Goal: Task Accomplishment & Management: Use online tool/utility

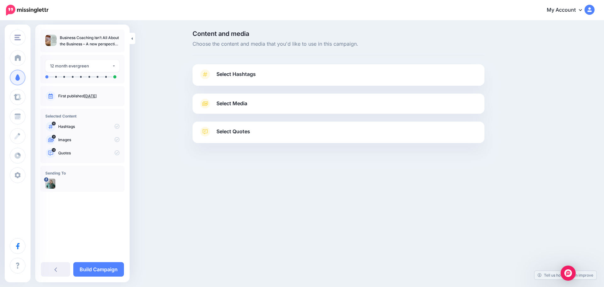
click at [241, 74] on span "Select Hashtags" at bounding box center [235, 74] width 39 height 8
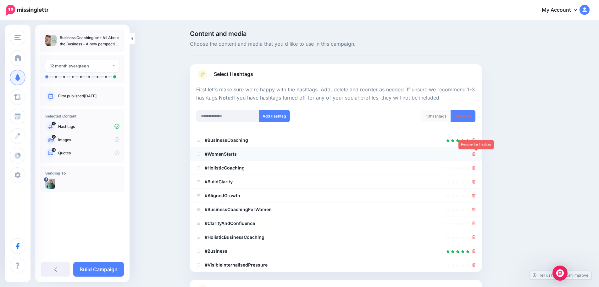
click at [476, 155] on icon at bounding box center [474, 154] width 3 height 4
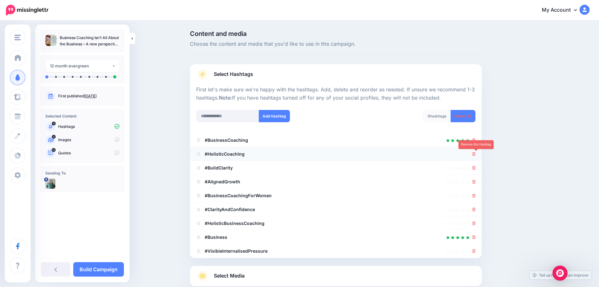
click at [476, 155] on icon at bounding box center [474, 154] width 3 height 4
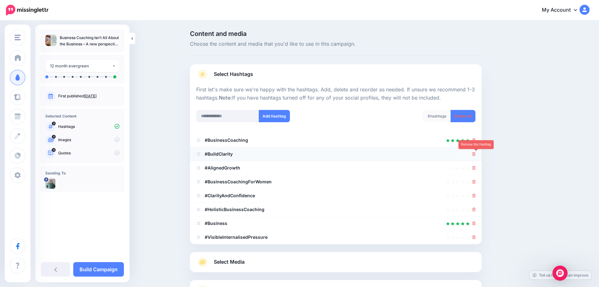
click at [476, 155] on icon at bounding box center [474, 154] width 3 height 4
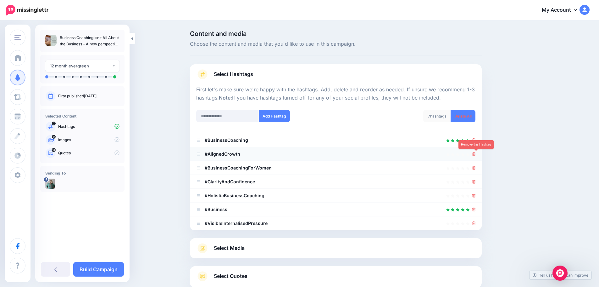
click at [476, 155] on icon at bounding box center [474, 154] width 3 height 4
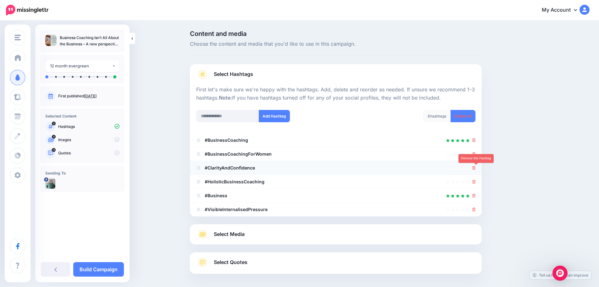
click at [476, 168] on icon at bounding box center [474, 168] width 3 height 4
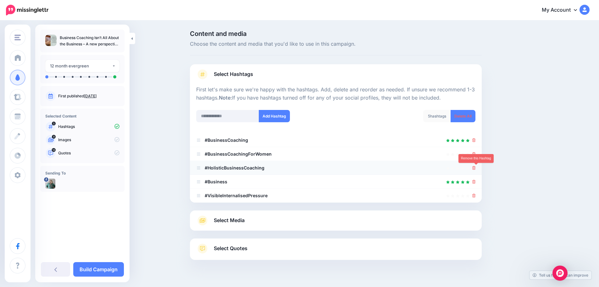
click at [476, 169] on icon at bounding box center [474, 168] width 3 height 4
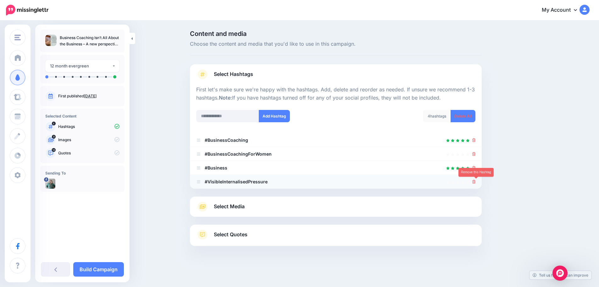
click at [476, 180] on icon at bounding box center [474, 182] width 3 height 4
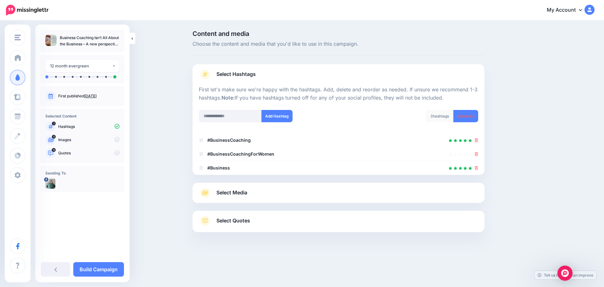
click at [230, 193] on span "Select Media" at bounding box center [231, 192] width 31 height 8
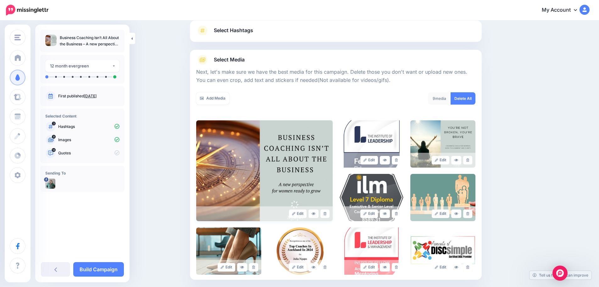
scroll to position [63, 0]
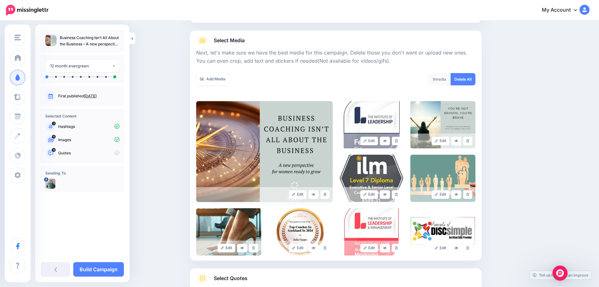
click at [293, 136] on img at bounding box center [264, 151] width 137 height 101
click at [398, 142] on icon at bounding box center [396, 140] width 3 height 3
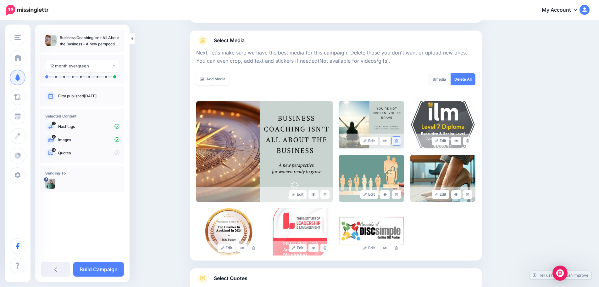
click at [397, 140] on link at bounding box center [396, 141] width 9 height 8
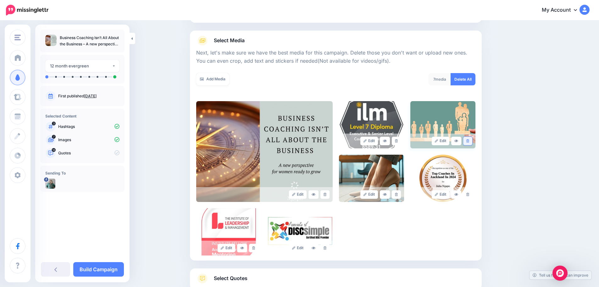
click at [469, 141] on icon at bounding box center [468, 140] width 3 height 3
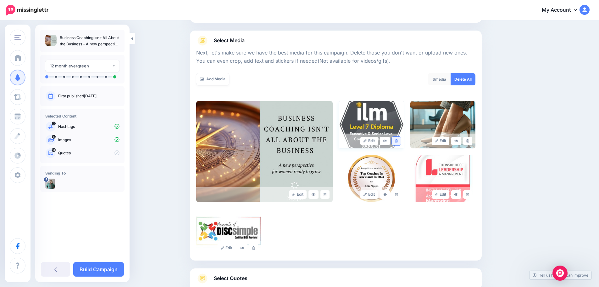
click at [398, 140] on icon at bounding box center [396, 140] width 3 height 3
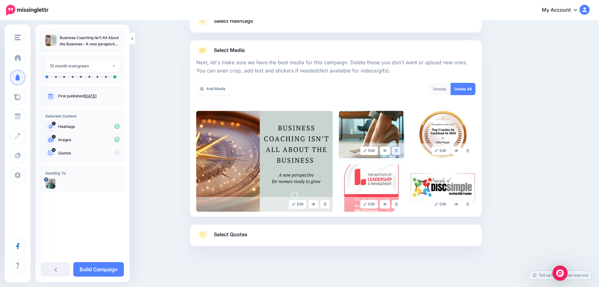
click at [398, 149] on icon at bounding box center [396, 150] width 3 height 3
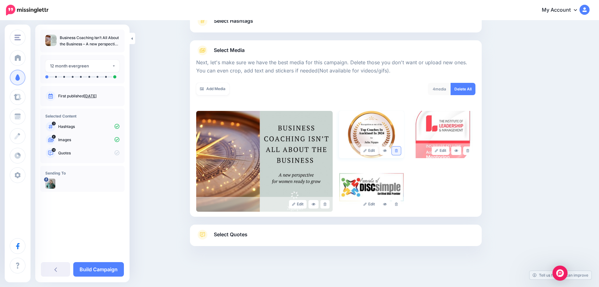
click at [398, 149] on icon at bounding box center [396, 150] width 3 height 3
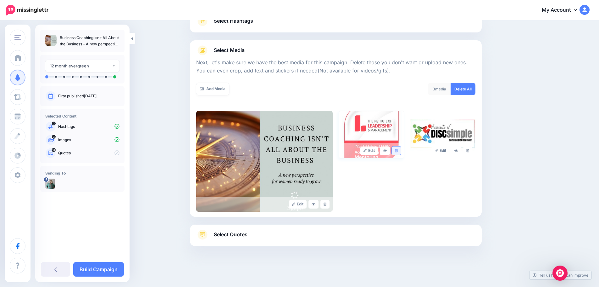
click at [398, 150] on icon at bounding box center [396, 150] width 3 height 3
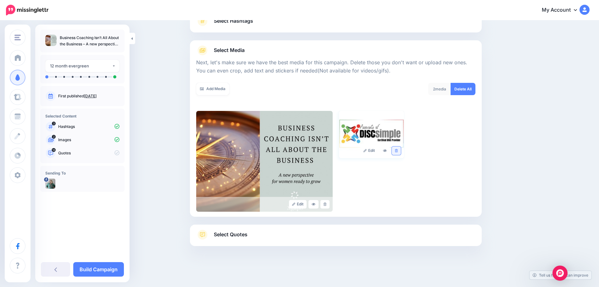
click at [401, 149] on link at bounding box center [396, 150] width 9 height 8
click at [229, 233] on span "Select Quotes" at bounding box center [231, 234] width 34 height 8
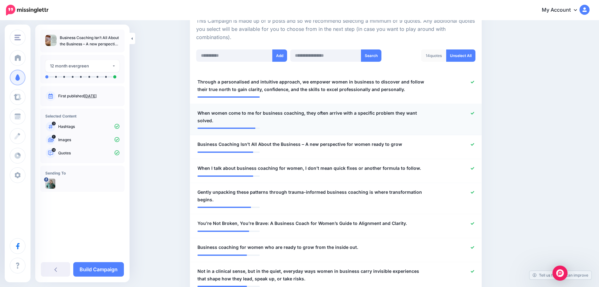
scroll to position [148, 0]
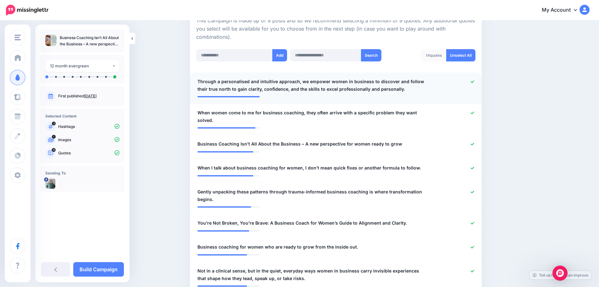
click at [474, 82] on icon at bounding box center [472, 81] width 3 height 3
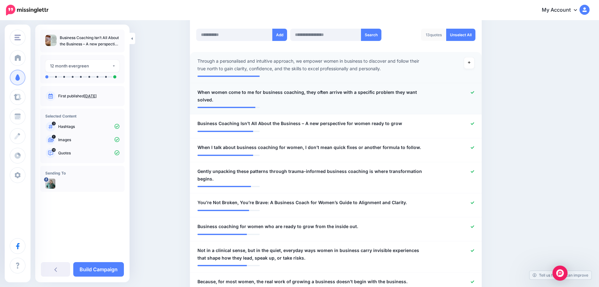
scroll to position [179, 0]
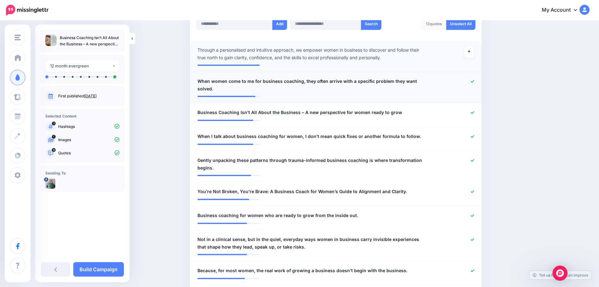
click at [475, 82] on icon at bounding box center [472, 81] width 3 height 3
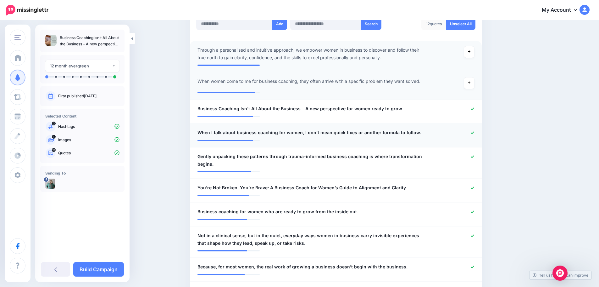
click at [475, 132] on icon at bounding box center [472, 132] width 3 height 3
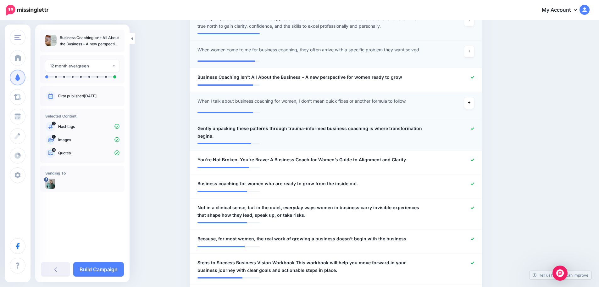
scroll to position [242, 0]
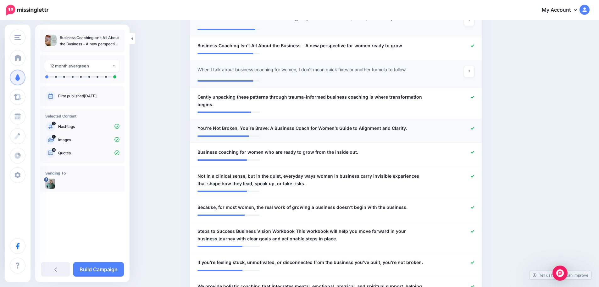
click at [475, 127] on icon at bounding box center [472, 127] width 3 height 3
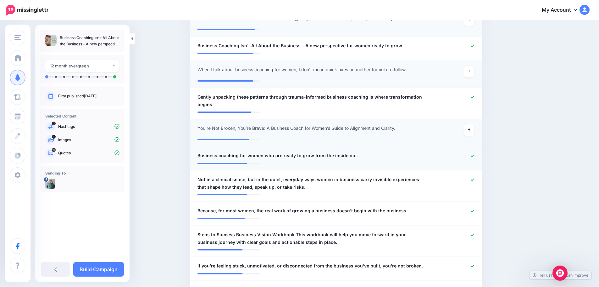
click at [475, 155] on icon at bounding box center [472, 155] width 3 height 3
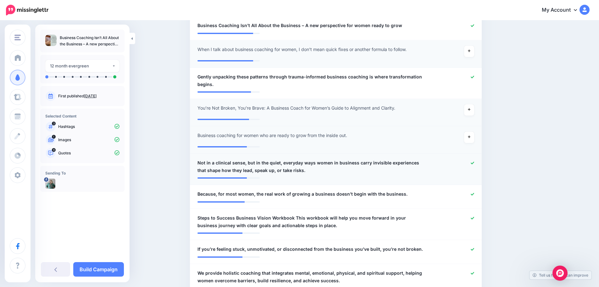
scroll to position [273, 0]
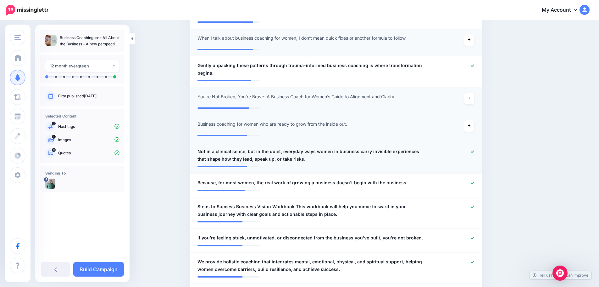
click at [475, 151] on icon at bounding box center [472, 151] width 3 height 3
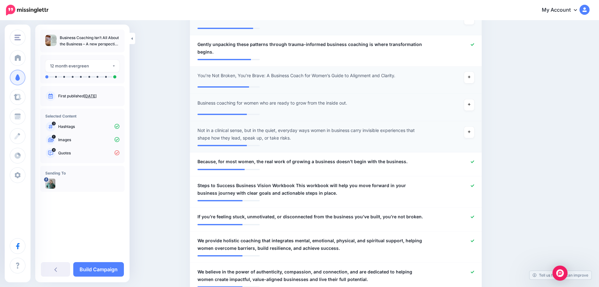
scroll to position [305, 0]
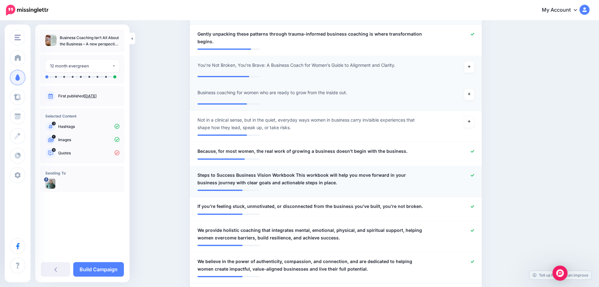
click at [474, 174] on icon at bounding box center [472, 174] width 3 height 3
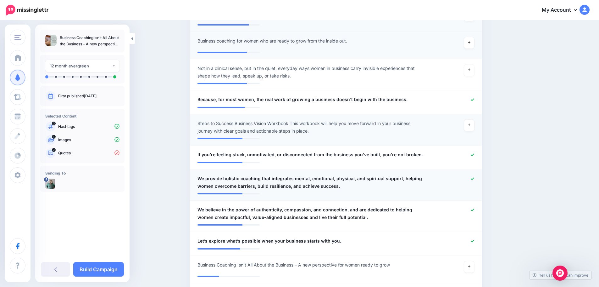
scroll to position [368, 0]
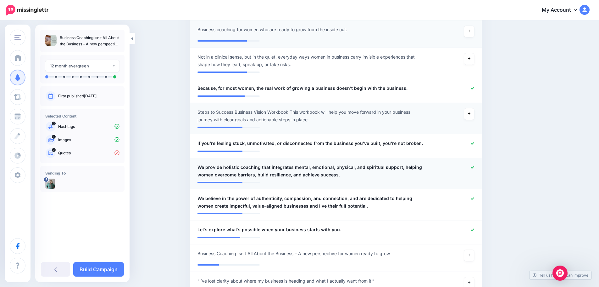
click at [475, 168] on icon at bounding box center [472, 167] width 3 height 3
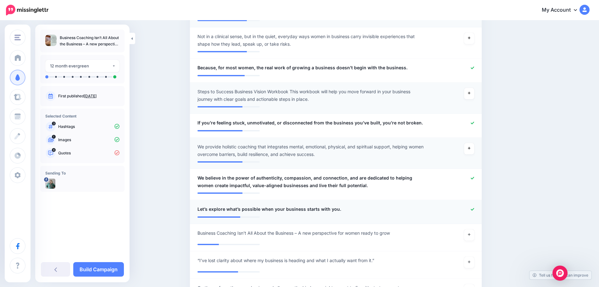
scroll to position [399, 0]
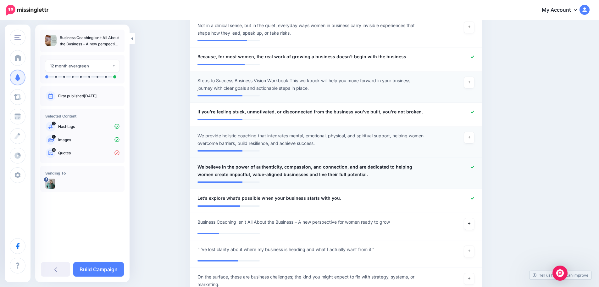
click at [474, 167] on icon at bounding box center [472, 166] width 3 height 3
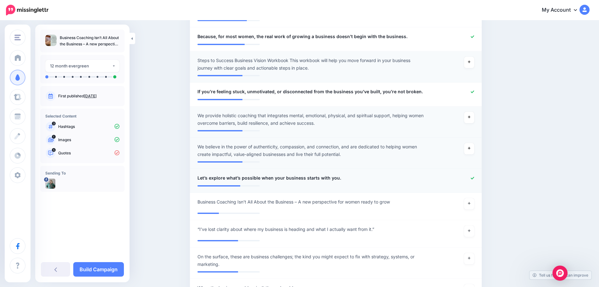
scroll to position [431, 0]
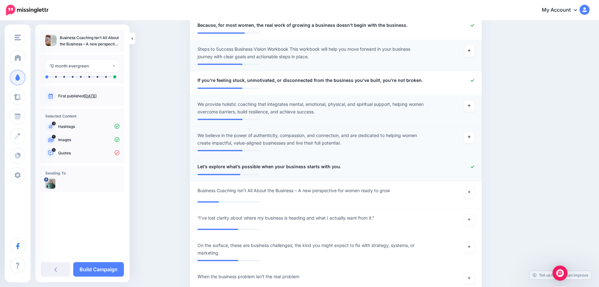
click at [475, 166] on icon at bounding box center [472, 166] width 3 height 3
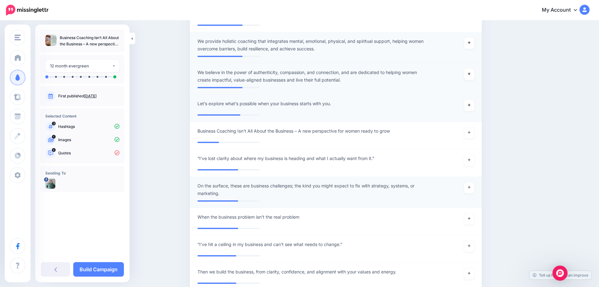
scroll to position [525, 0]
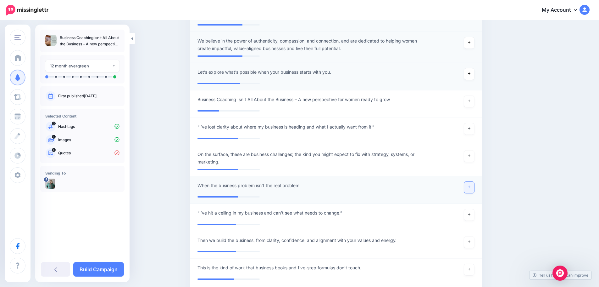
click at [471, 188] on icon at bounding box center [469, 187] width 3 height 3
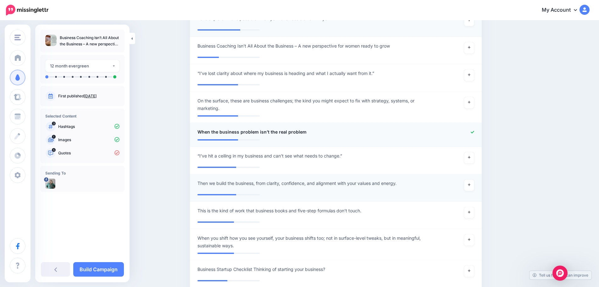
scroll to position [588, 0]
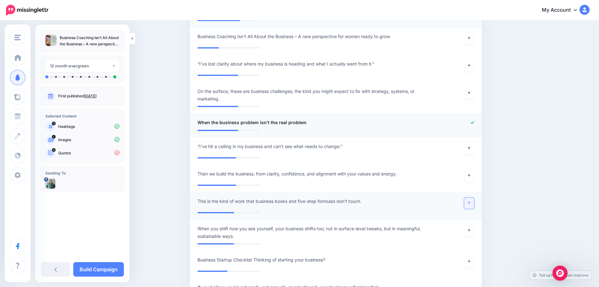
click at [471, 202] on icon at bounding box center [469, 202] width 3 height 3
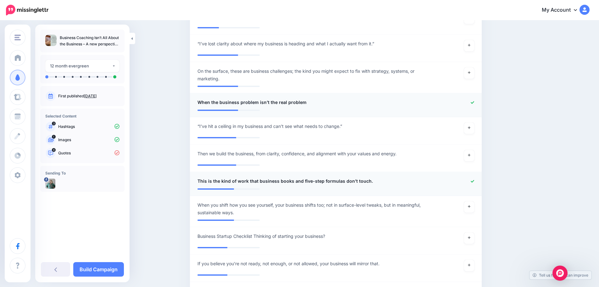
scroll to position [620, 0]
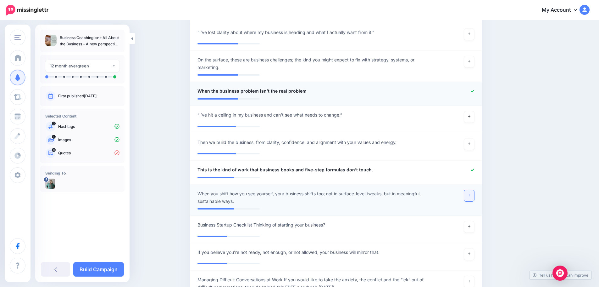
click at [470, 195] on link at bounding box center [469, 195] width 10 height 11
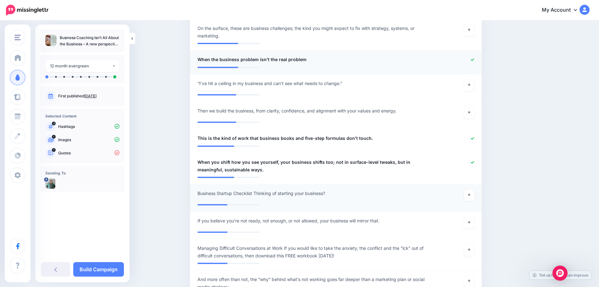
scroll to position [683, 0]
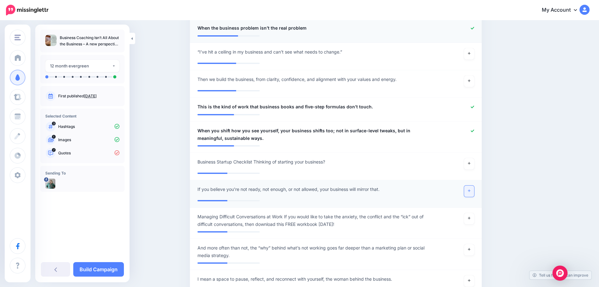
click at [471, 189] on icon at bounding box center [469, 190] width 3 height 3
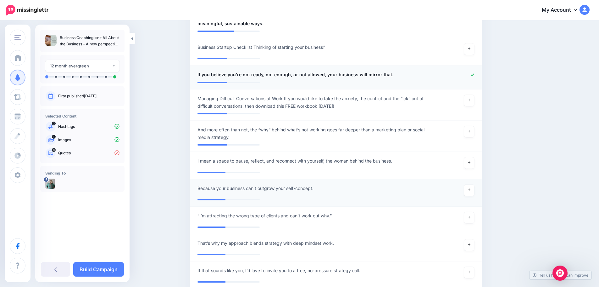
scroll to position [808, 0]
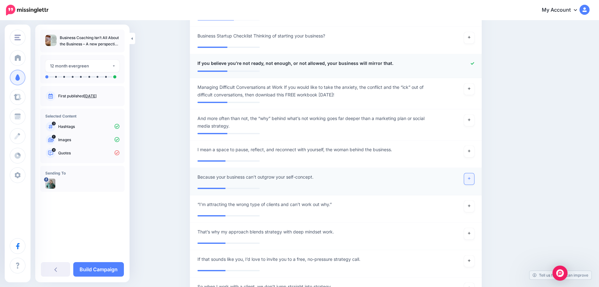
click at [471, 175] on link at bounding box center [469, 178] width 10 height 11
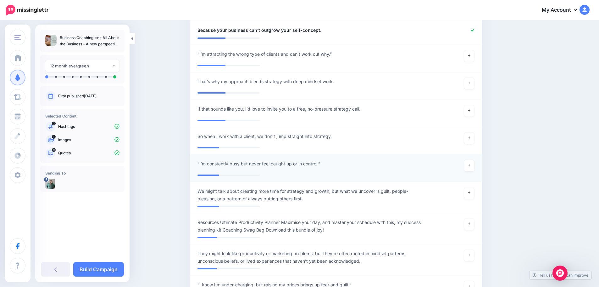
scroll to position [966, 0]
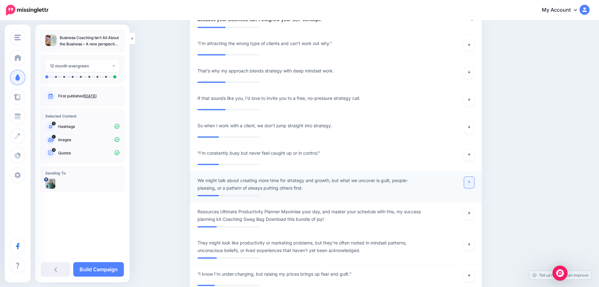
click at [471, 182] on icon at bounding box center [469, 181] width 3 height 3
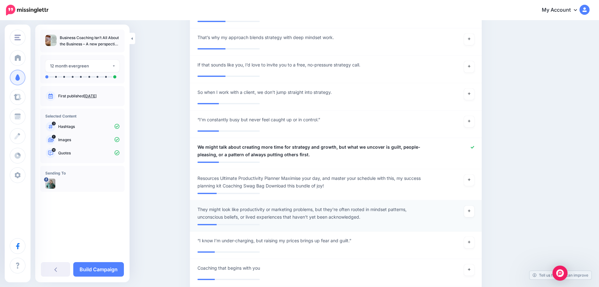
scroll to position [1029, 0]
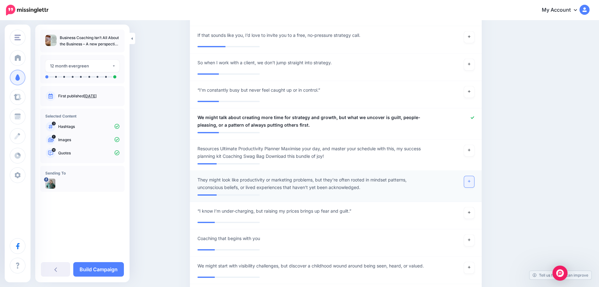
click at [471, 183] on icon at bounding box center [469, 180] width 3 height 3
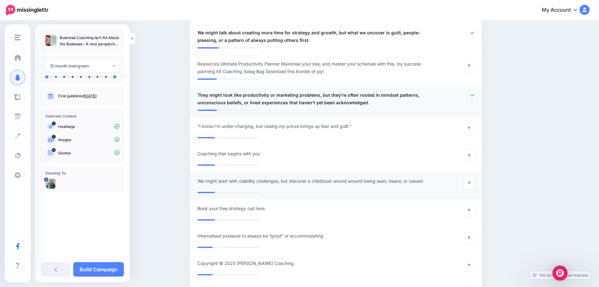
scroll to position [1123, 0]
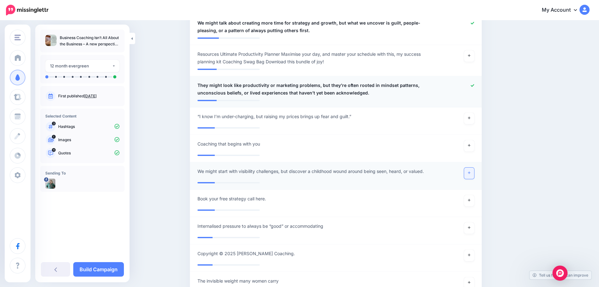
click at [469, 172] on link at bounding box center [469, 172] width 10 height 11
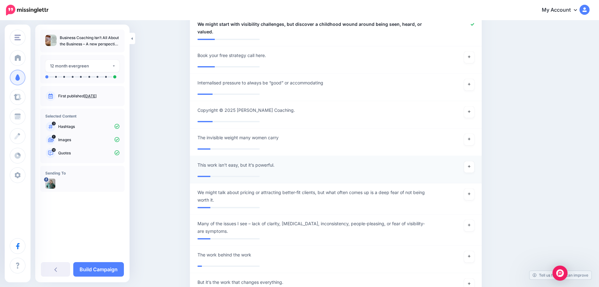
scroll to position [1280, 0]
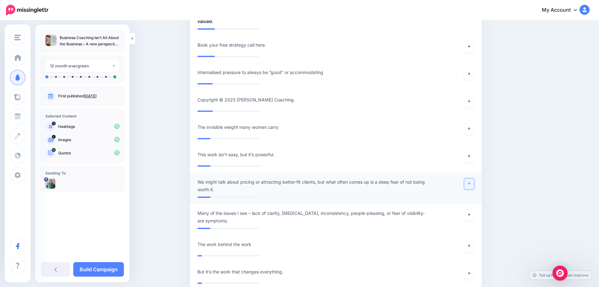
click at [471, 182] on icon at bounding box center [469, 183] width 3 height 3
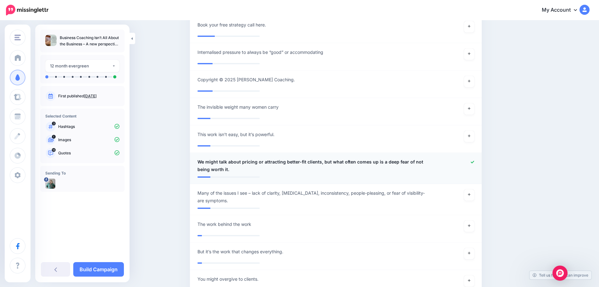
scroll to position [1312, 0]
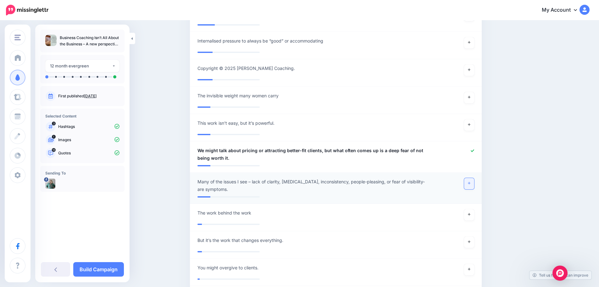
click at [474, 183] on link at bounding box center [469, 183] width 10 height 11
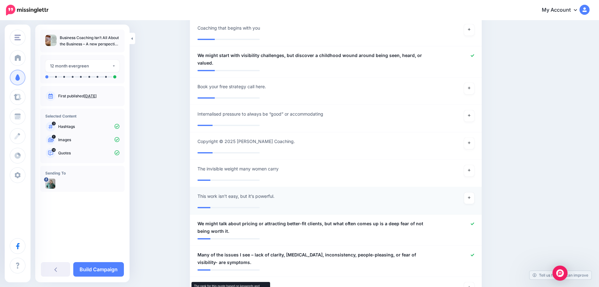
scroll to position [1222, 0]
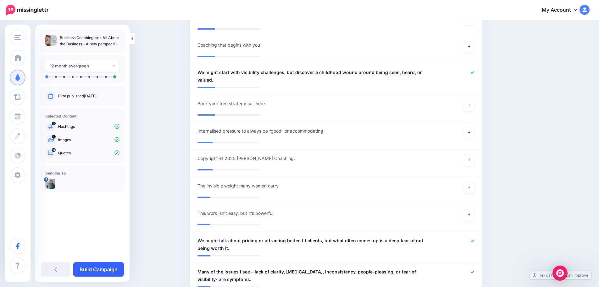
click at [95, 267] on link "Build Campaign" at bounding box center [98, 269] width 51 height 14
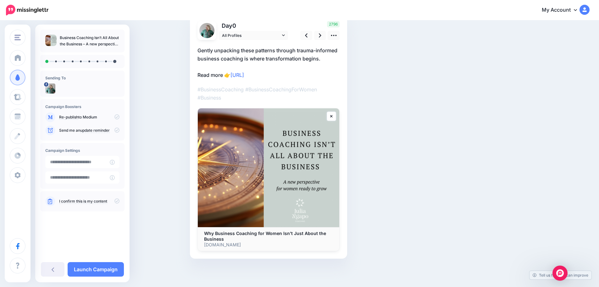
scroll to position [19, 0]
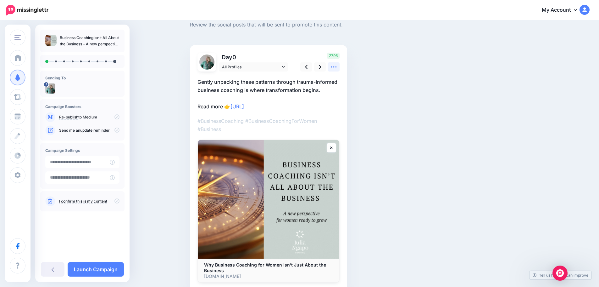
click at [337, 68] on icon at bounding box center [334, 67] width 7 height 7
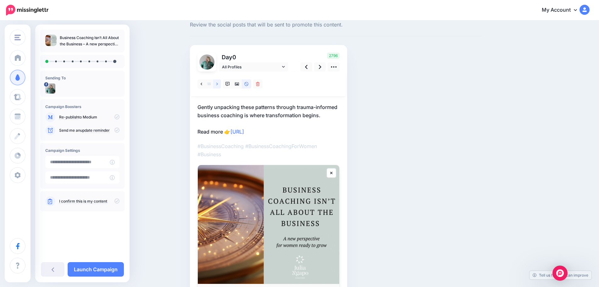
click at [218, 83] on icon at bounding box center [217, 84] width 2 height 4
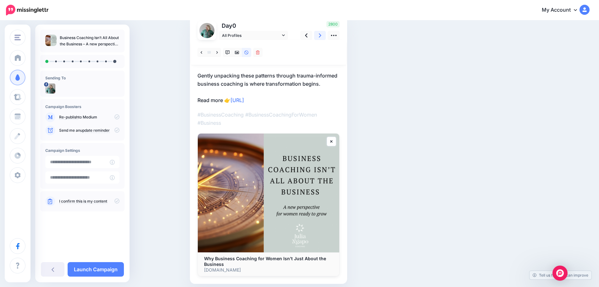
click at [321, 34] on link at bounding box center [320, 35] width 12 height 9
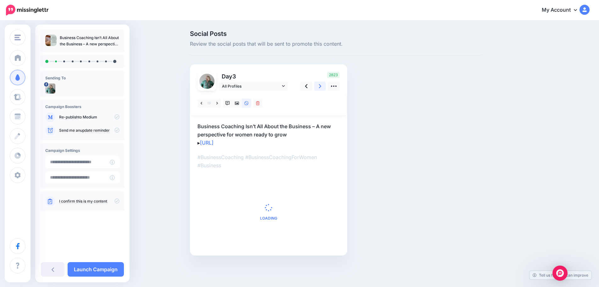
scroll to position [0, 0]
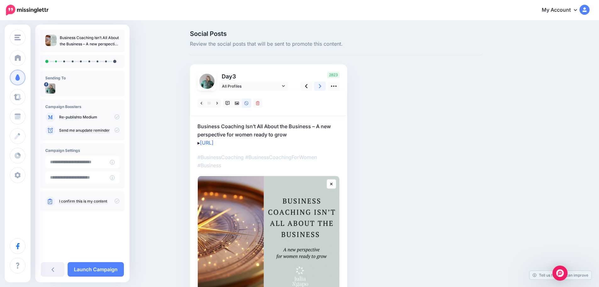
click at [322, 84] on icon at bounding box center [320, 86] width 3 height 4
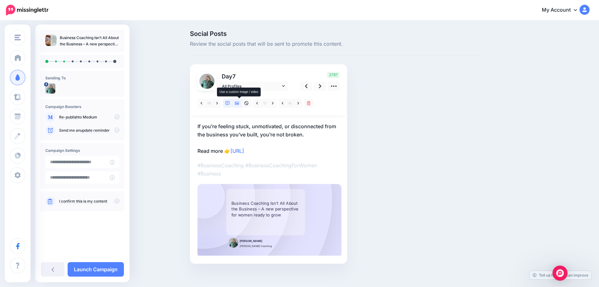
click at [239, 103] on icon at bounding box center [237, 103] width 4 height 3
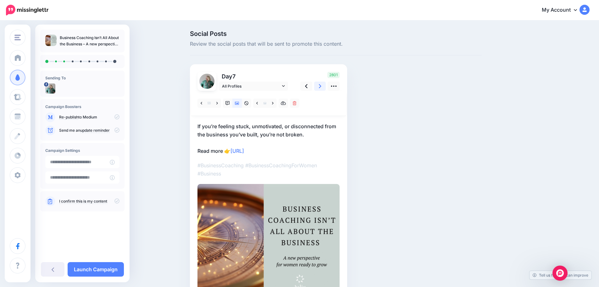
click at [322, 86] on icon at bounding box center [320, 86] width 3 height 4
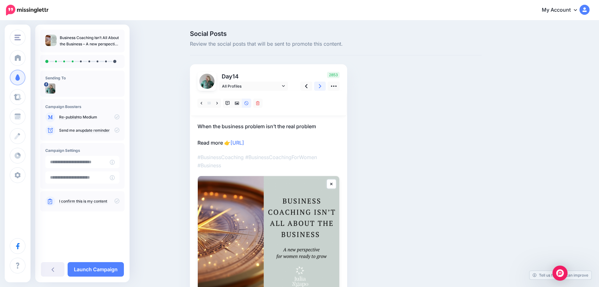
click at [322, 86] on icon at bounding box center [320, 86] width 3 height 7
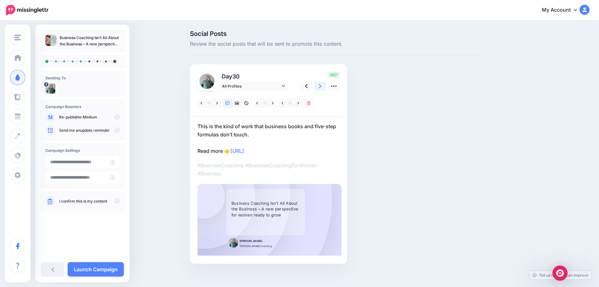
click at [322, 88] on icon at bounding box center [320, 86] width 3 height 7
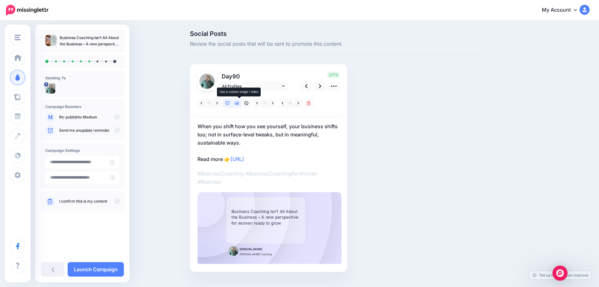
click at [239, 104] on icon at bounding box center [237, 103] width 4 height 4
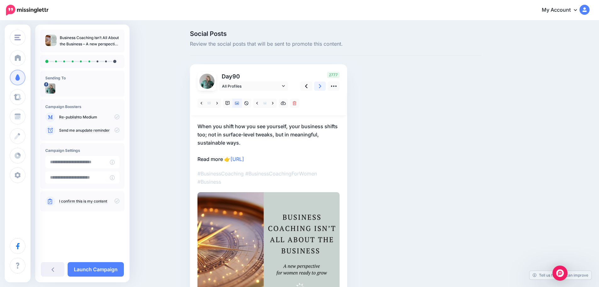
click at [322, 87] on icon at bounding box center [320, 86] width 3 height 4
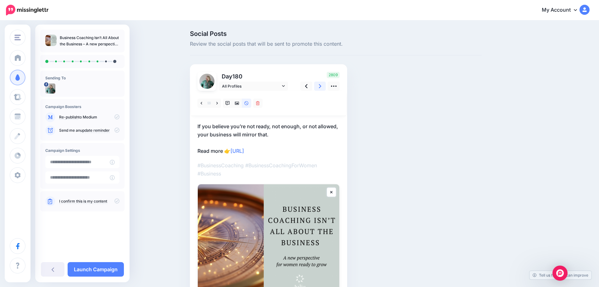
click at [321, 85] on icon at bounding box center [320, 86] width 3 height 7
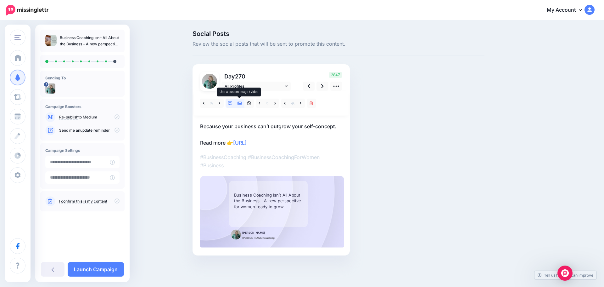
click at [239, 101] on icon at bounding box center [240, 103] width 4 height 4
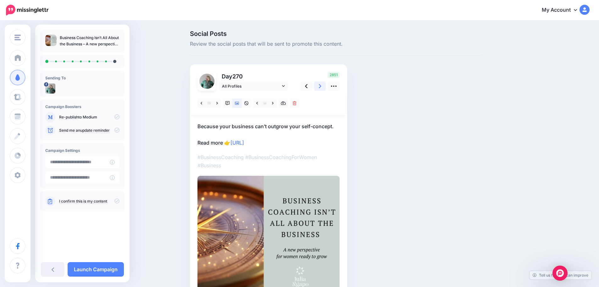
click at [322, 86] on icon at bounding box center [320, 86] width 3 height 7
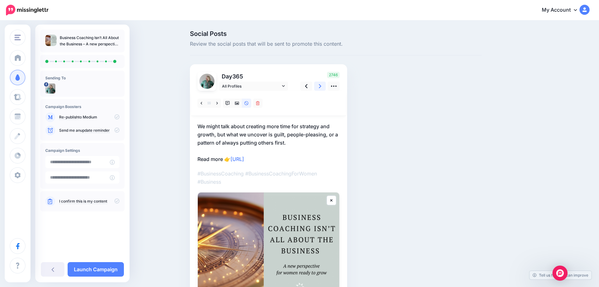
click at [322, 86] on icon at bounding box center [320, 86] width 3 height 7
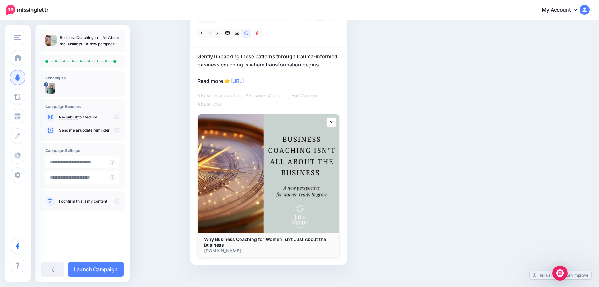
scroll to position [76, 0]
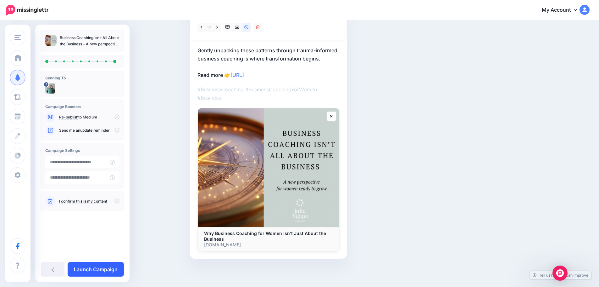
click at [94, 264] on link "Launch Campaign" at bounding box center [96, 269] width 56 height 14
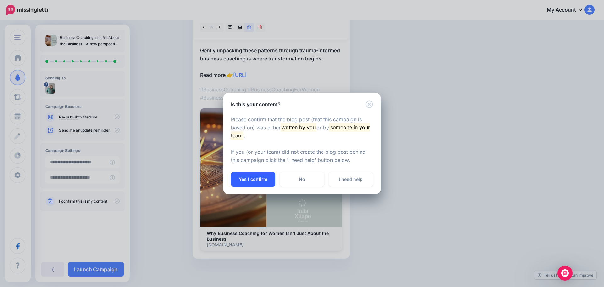
click at [258, 178] on button "Yes I confirm" at bounding box center [253, 179] width 44 height 14
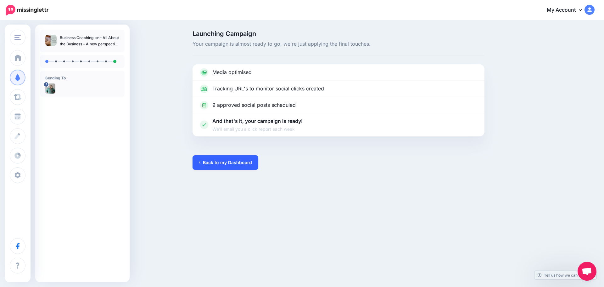
click at [213, 161] on link "Back to my Dashboard" at bounding box center [226, 162] width 66 height 14
click at [235, 161] on link "Back to my Dashboard" at bounding box center [226, 162] width 66 height 14
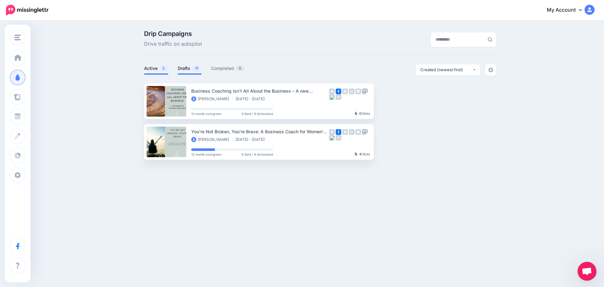
click at [185, 68] on link "Drafts 11" at bounding box center [190, 69] width 24 height 8
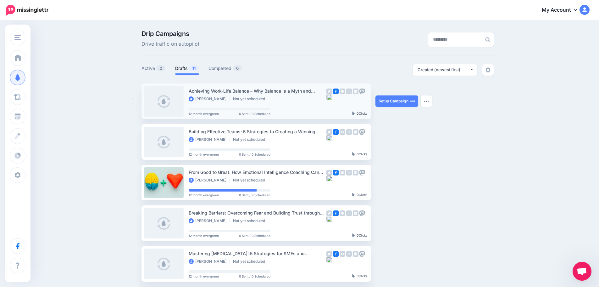
click at [178, 100] on link at bounding box center [164, 101] width 40 height 31
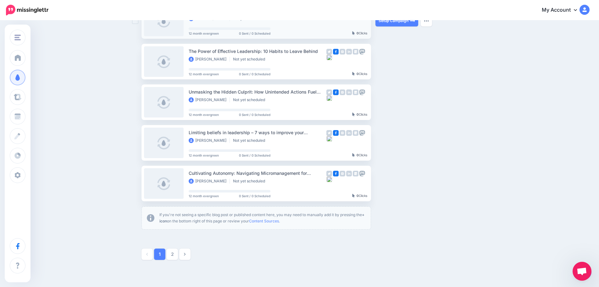
scroll to position [315, 0]
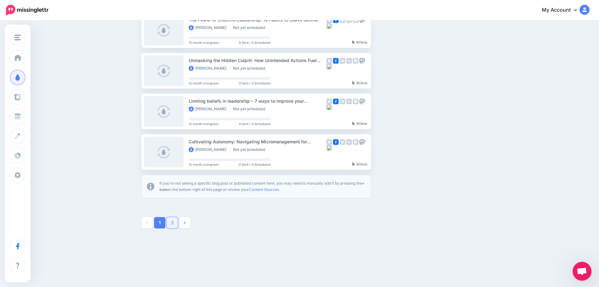
click at [174, 222] on link "2" at bounding box center [172, 222] width 11 height 11
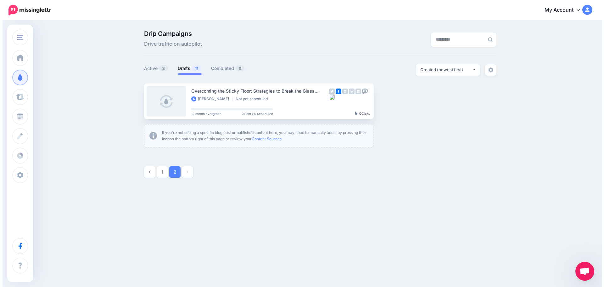
scroll to position [0, 0]
click at [164, 99] on link at bounding box center [167, 101] width 40 height 31
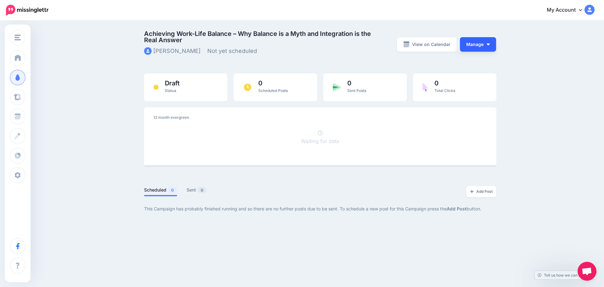
click at [482, 43] on button "Manage" at bounding box center [478, 44] width 36 height 14
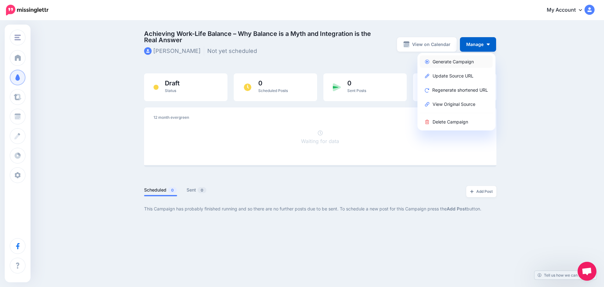
click at [448, 60] on link "Generate Campaign" at bounding box center [456, 61] width 73 height 12
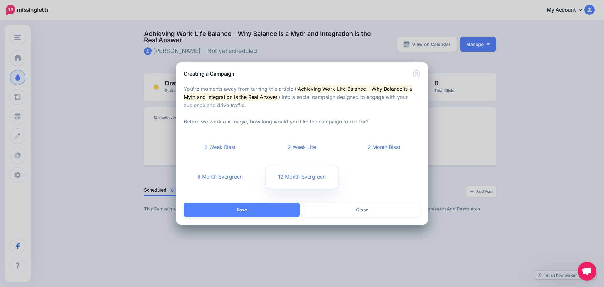
click at [292, 176] on link "12 Month Evergreen" at bounding box center [302, 176] width 73 height 23
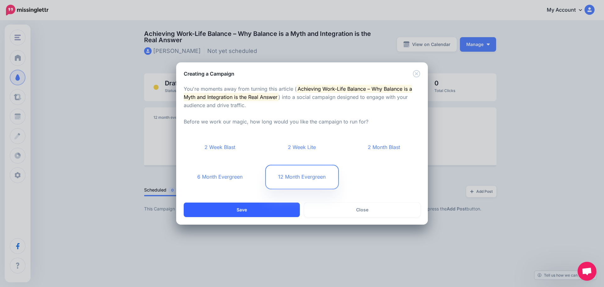
click at [224, 207] on button "Save" at bounding box center [242, 209] width 116 height 14
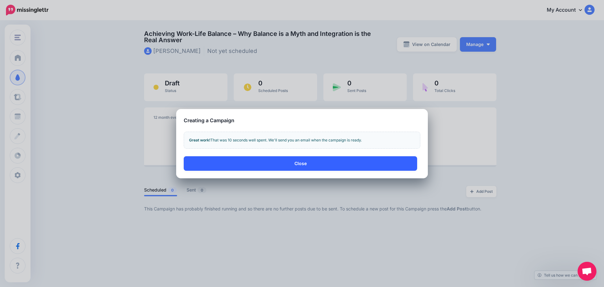
click at [299, 160] on button "Close" at bounding box center [300, 163] width 233 height 14
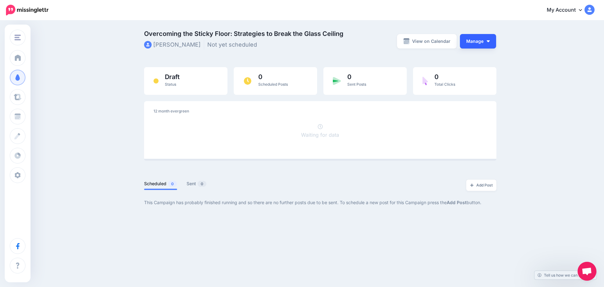
click at [477, 39] on button "Manage" at bounding box center [478, 41] width 36 height 14
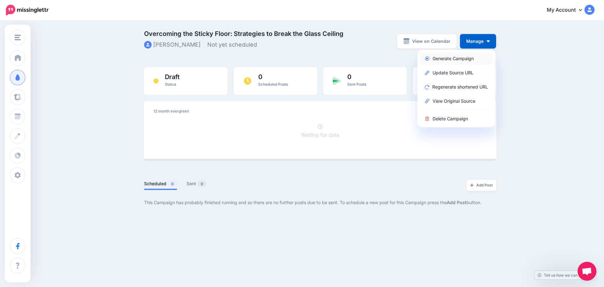
click at [448, 57] on link "Generate Campaign" at bounding box center [456, 58] width 73 height 12
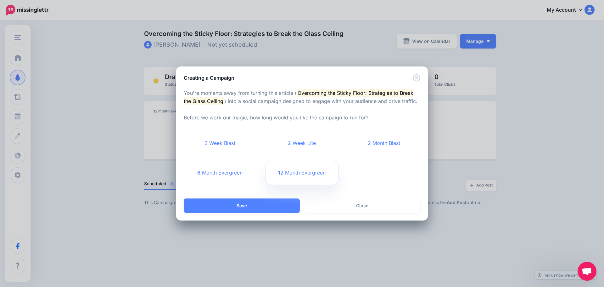
click at [306, 170] on link "12 Month Evergreen" at bounding box center [302, 172] width 73 height 23
click at [235, 203] on button "Save" at bounding box center [242, 205] width 116 height 14
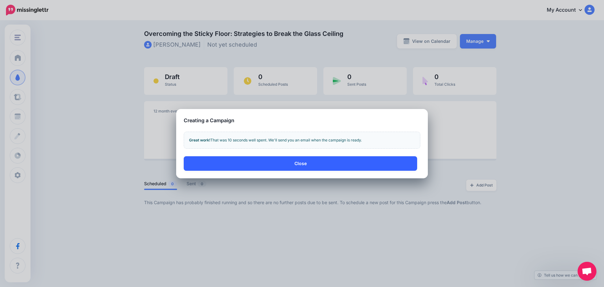
click at [298, 162] on button "Close" at bounding box center [300, 163] width 233 height 14
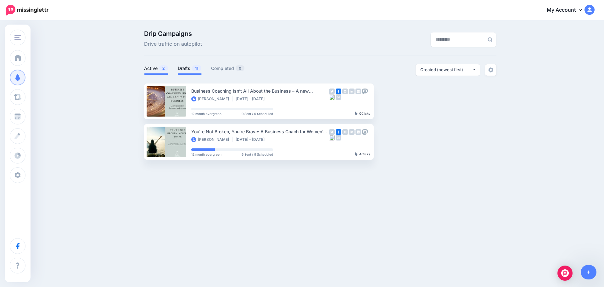
click at [184, 70] on link "Drafts 11" at bounding box center [190, 69] width 24 height 8
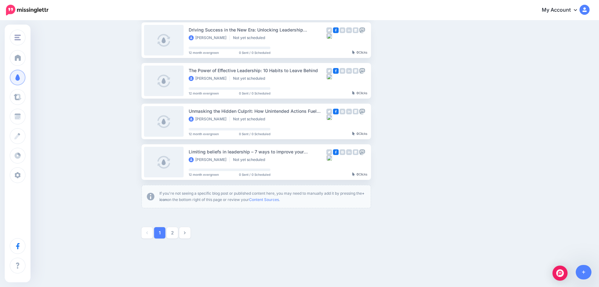
scroll to position [315, 0]
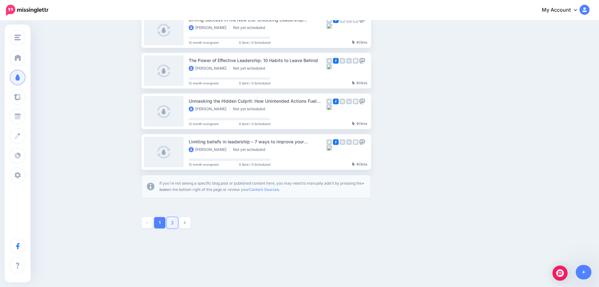
click at [175, 221] on link "2" at bounding box center [172, 222] width 11 height 11
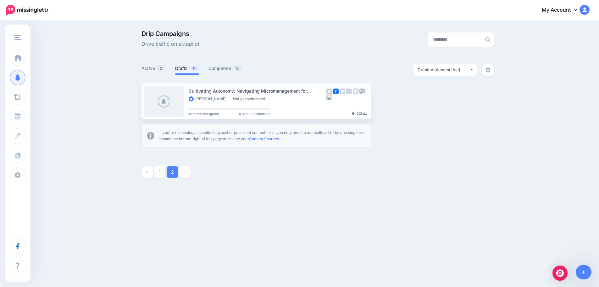
scroll to position [0, 0]
click at [162, 174] on link "1" at bounding box center [162, 171] width 11 height 11
